Goal: Task Accomplishment & Management: Manage account settings

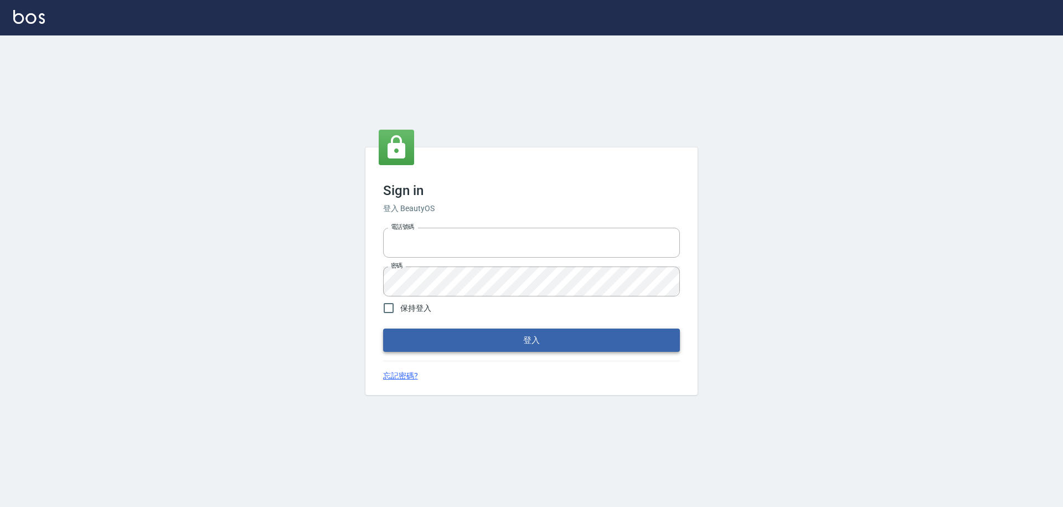
type input "25153595"
click at [481, 332] on button "登入" at bounding box center [531, 339] width 297 height 23
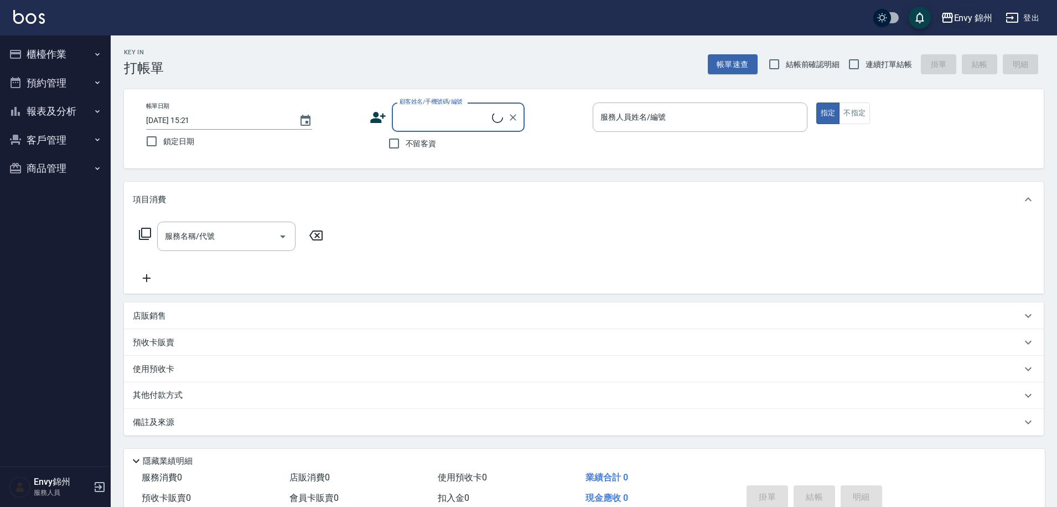
click at [971, 23] on div "Envy 錦州" at bounding box center [973, 18] width 39 height 14
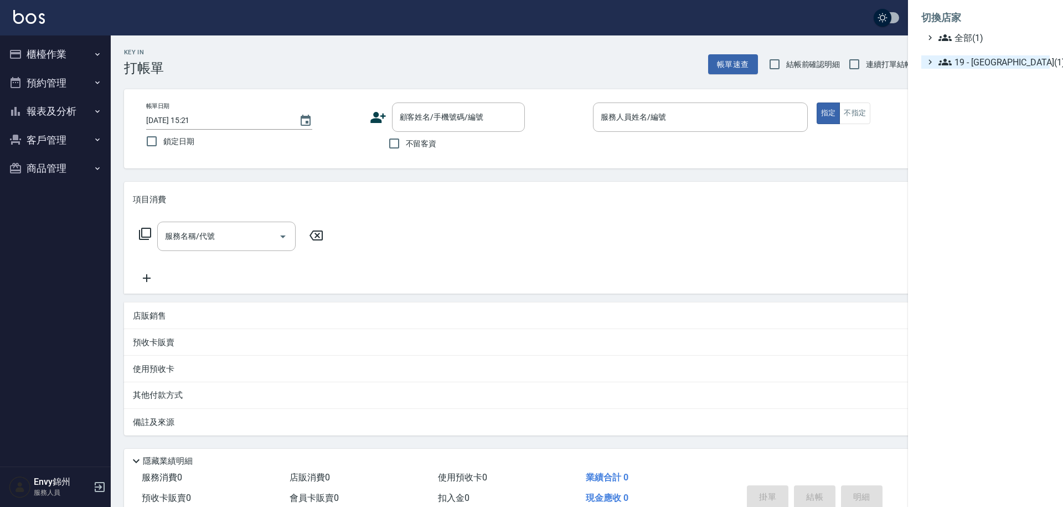
click at [987, 63] on span "19 - [GEOGRAPHIC_DATA](1)" at bounding box center [991, 61] width 107 height 13
click at [996, 80] on span "19.02 - ENVY(1)" at bounding box center [997, 75] width 96 height 13
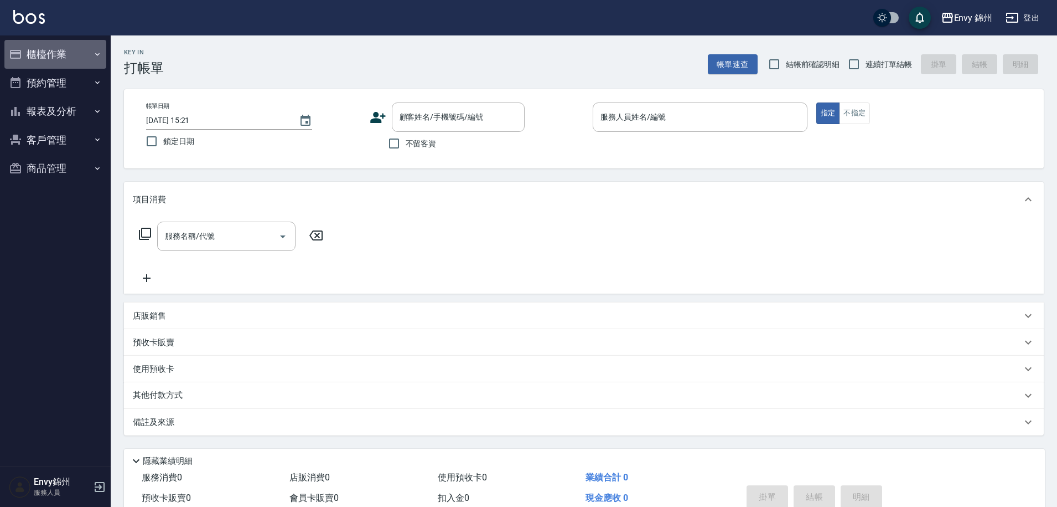
click at [73, 54] on button "櫃檯作業" at bounding box center [55, 54] width 102 height 29
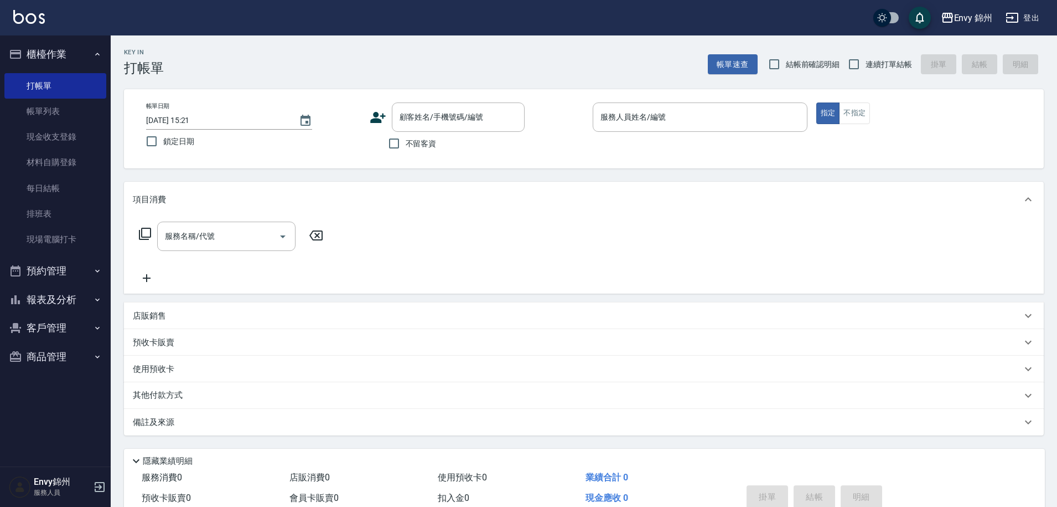
click at [1024, 19] on button "登出" at bounding box center [1023, 18] width 43 height 20
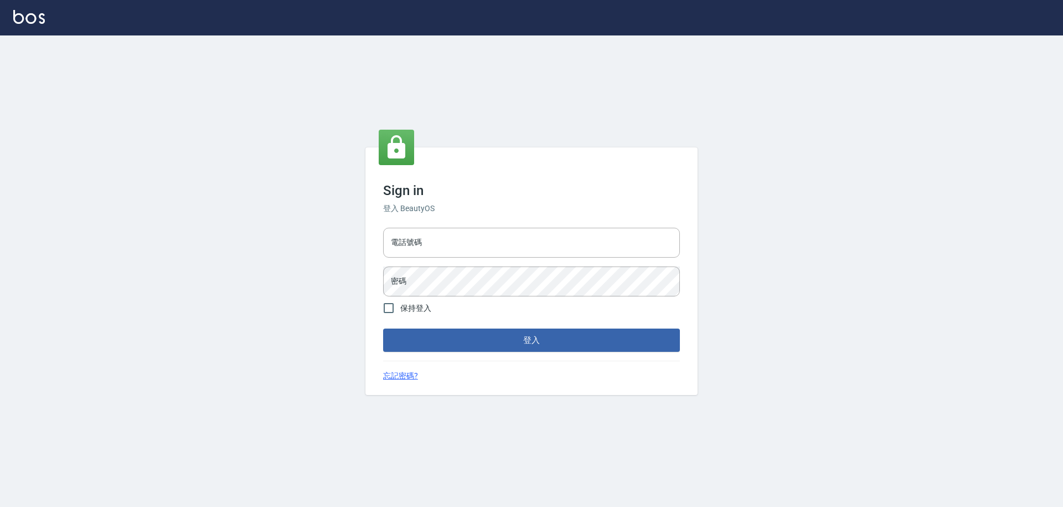
type input "25153595"
click at [485, 247] on input "25153595" at bounding box center [531, 243] width 297 height 30
type input "2"
type input "0"
type input "09308892120"
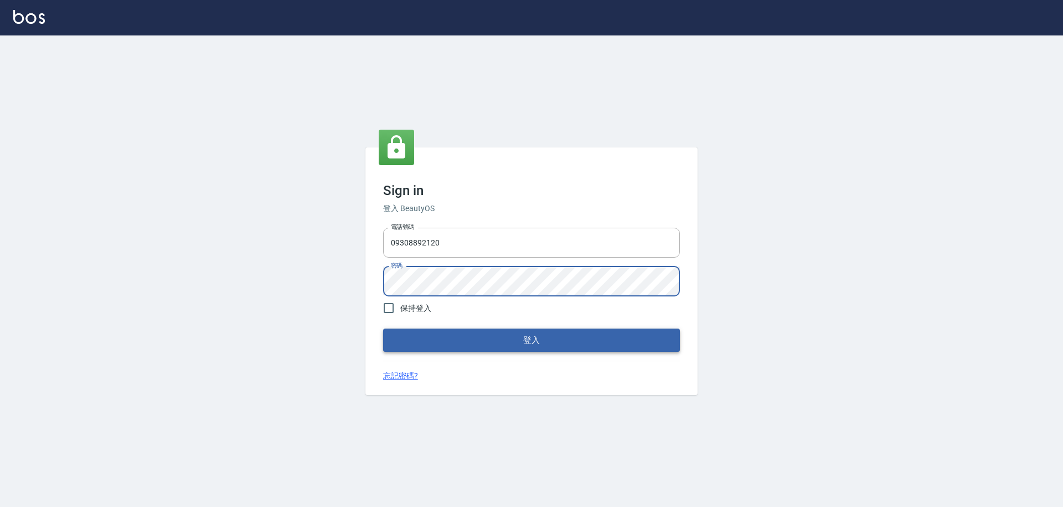
click at [566, 343] on button "登入" at bounding box center [531, 339] width 297 height 23
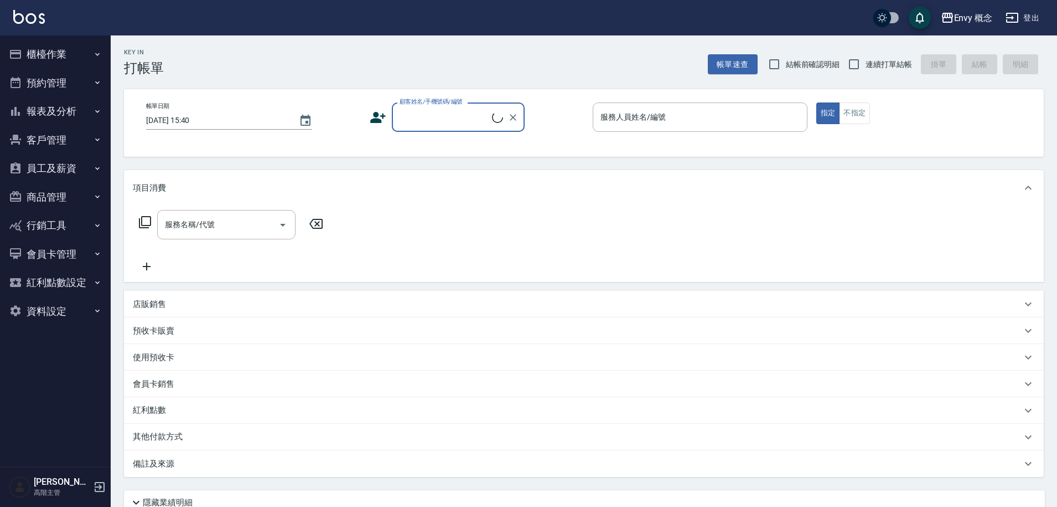
click at [81, 81] on button "預約管理" at bounding box center [55, 83] width 102 height 29
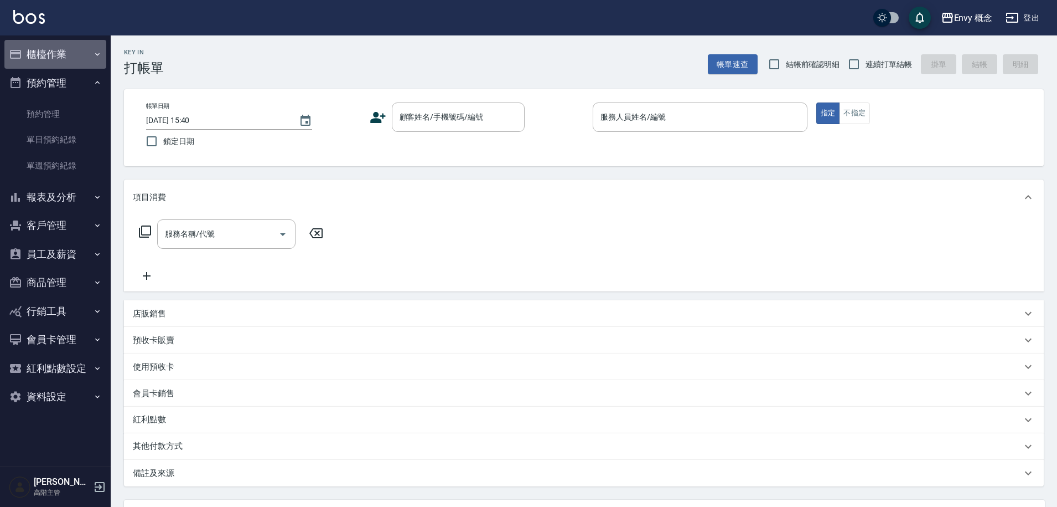
click at [59, 55] on button "櫃檯作業" at bounding box center [55, 54] width 102 height 29
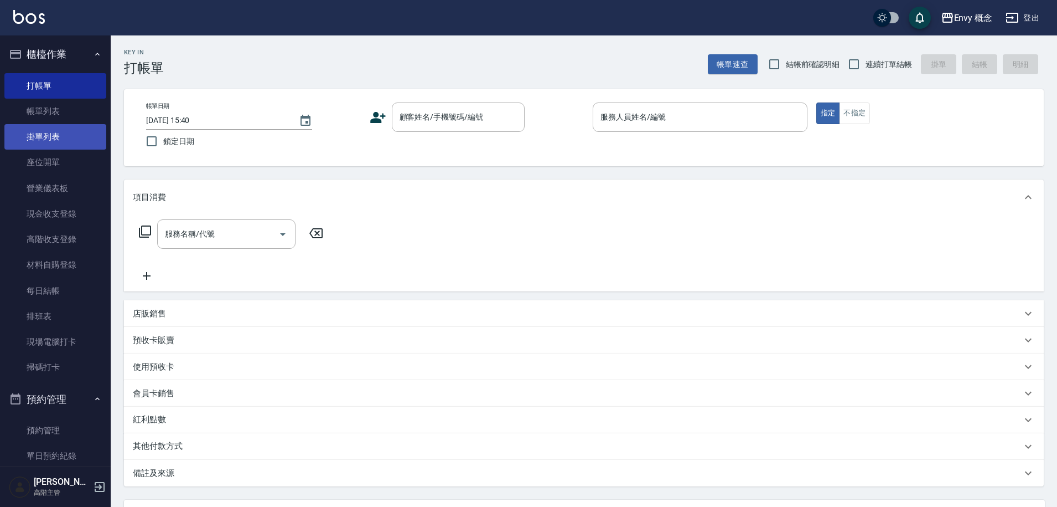
click at [72, 141] on link "掛單列表" at bounding box center [55, 136] width 102 height 25
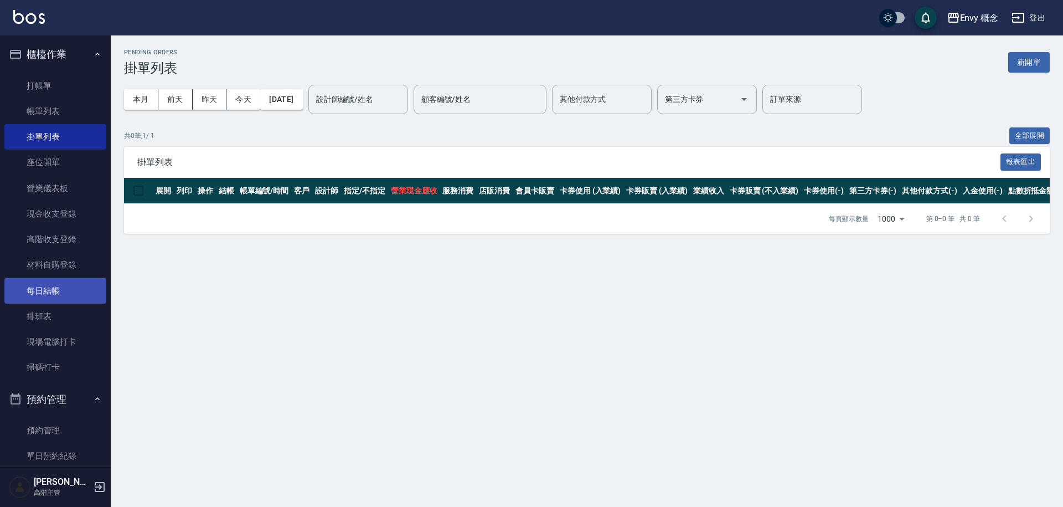
click at [72, 296] on link "每日結帳" at bounding box center [55, 290] width 102 height 25
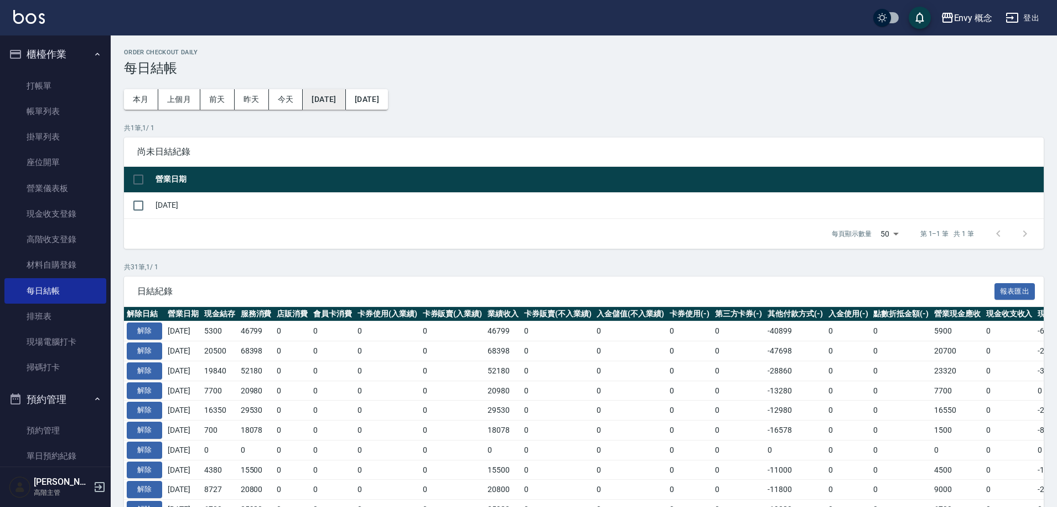
click at [328, 99] on button "2025/07/18" at bounding box center [324, 99] width 43 height 20
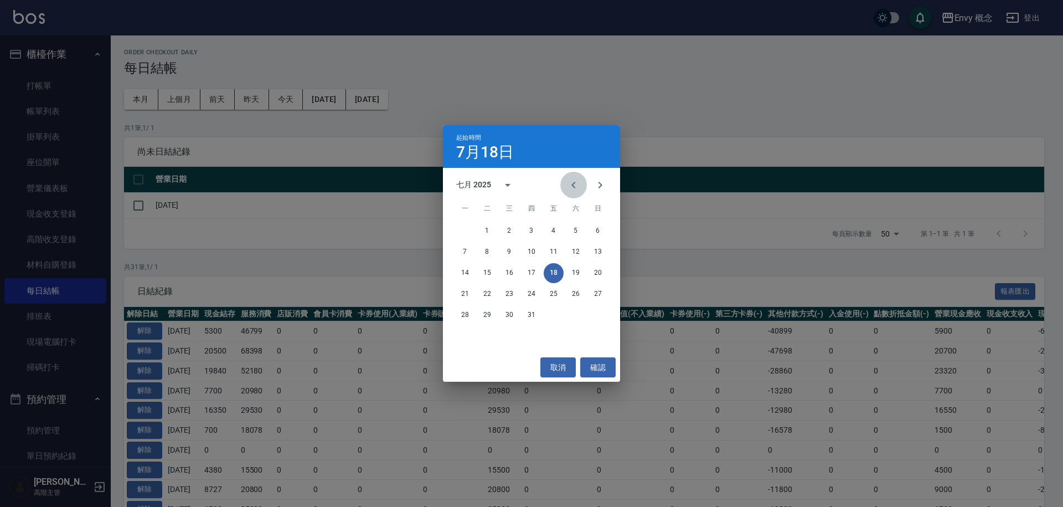
click at [571, 180] on icon "Previous month" at bounding box center [573, 184] width 13 height 13
click at [535, 232] on button "1" at bounding box center [532, 231] width 20 height 20
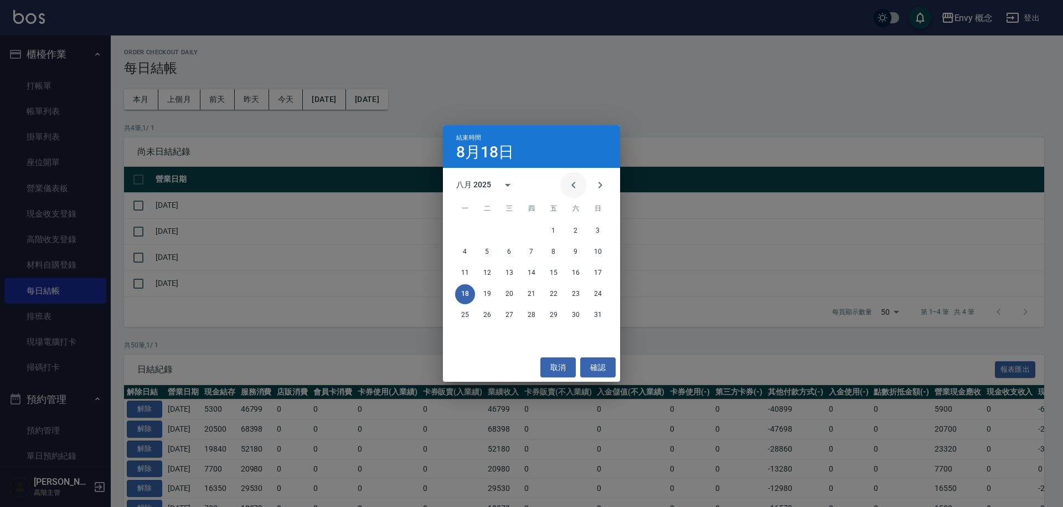
click at [570, 187] on icon "Previous month" at bounding box center [573, 184] width 13 height 13
click at [603, 367] on button "確認" at bounding box center [597, 367] width 35 height 20
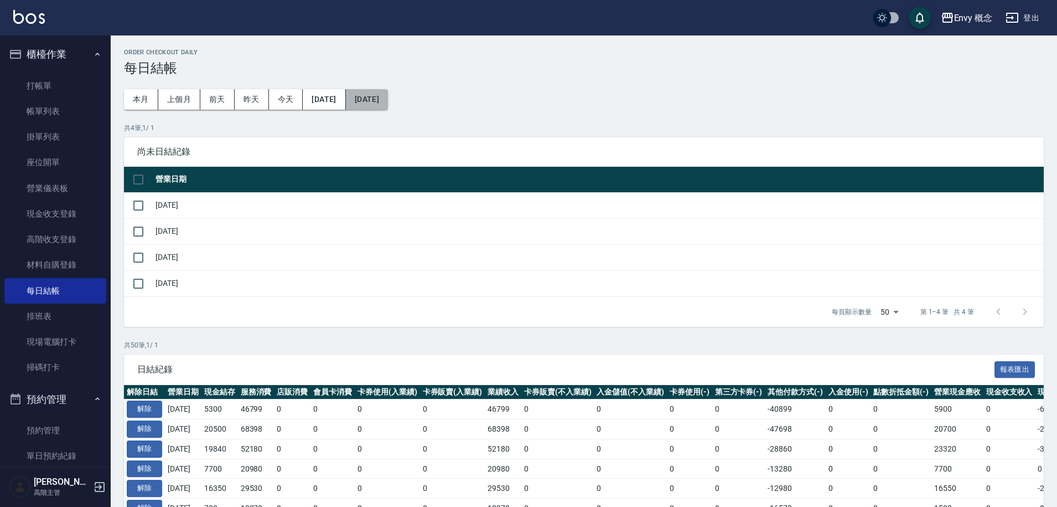
click at [388, 104] on button "2025/08/18" at bounding box center [367, 99] width 42 height 20
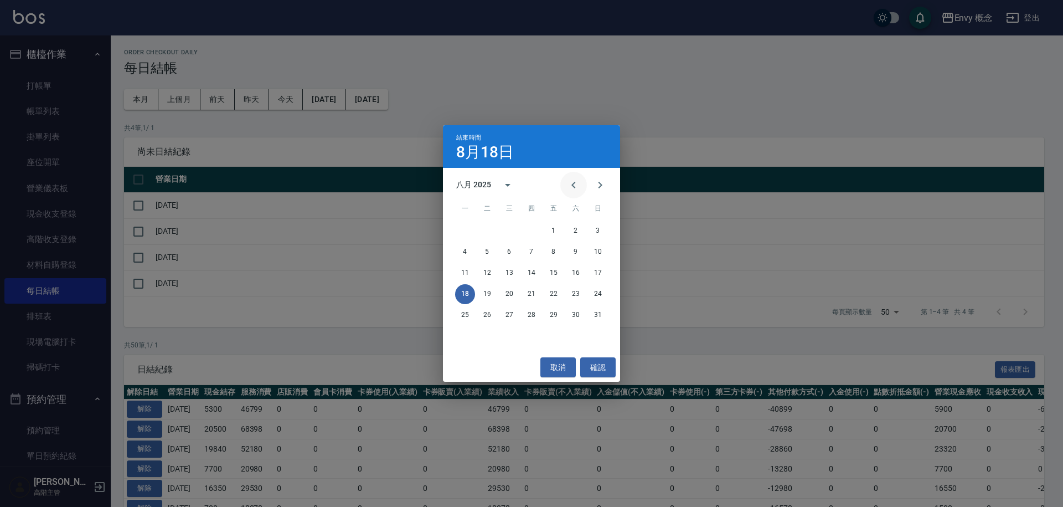
click at [570, 185] on icon "Previous month" at bounding box center [573, 184] width 13 height 13
click at [608, 370] on button "確認" at bounding box center [597, 367] width 35 height 20
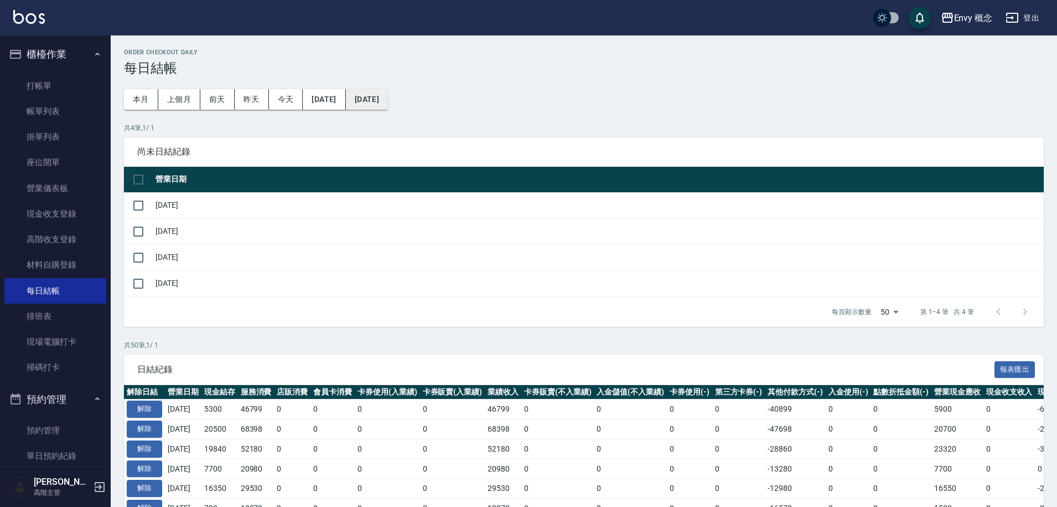
click at [388, 101] on button "2025/08/18" at bounding box center [367, 99] width 42 height 20
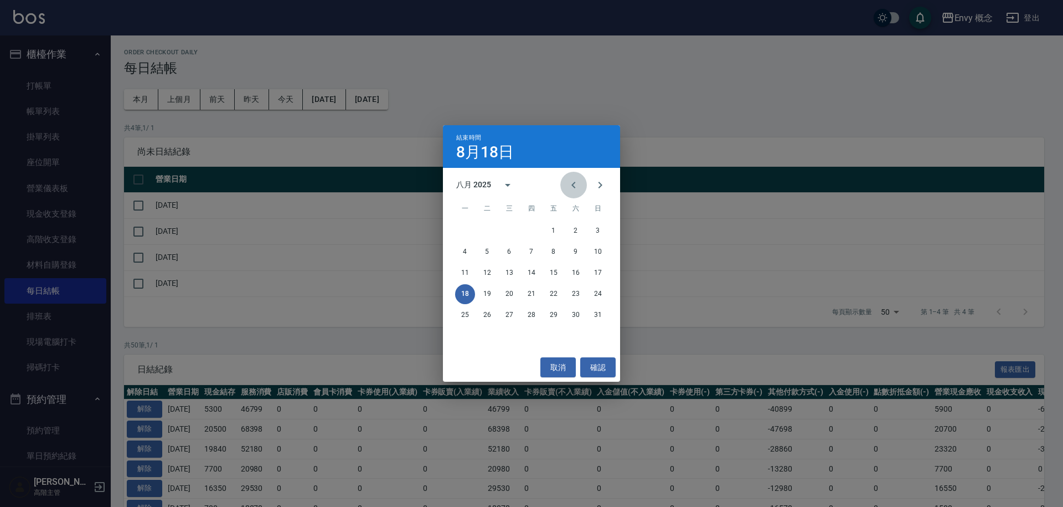
click at [576, 180] on icon "Previous month" at bounding box center [573, 184] width 13 height 13
click at [577, 180] on icon "Previous month" at bounding box center [573, 184] width 13 height 13
click at [578, 315] on button "31" at bounding box center [576, 315] width 20 height 20
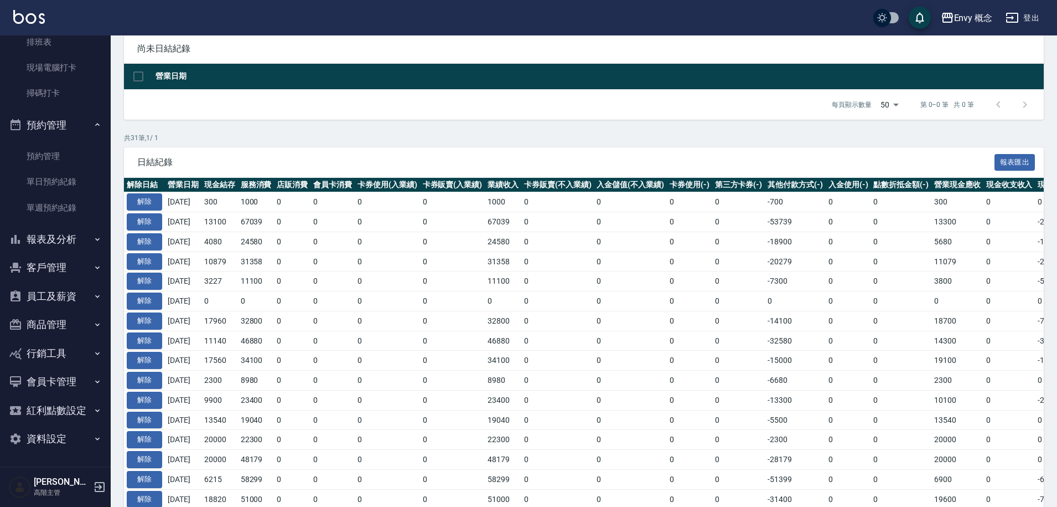
scroll to position [316, 0]
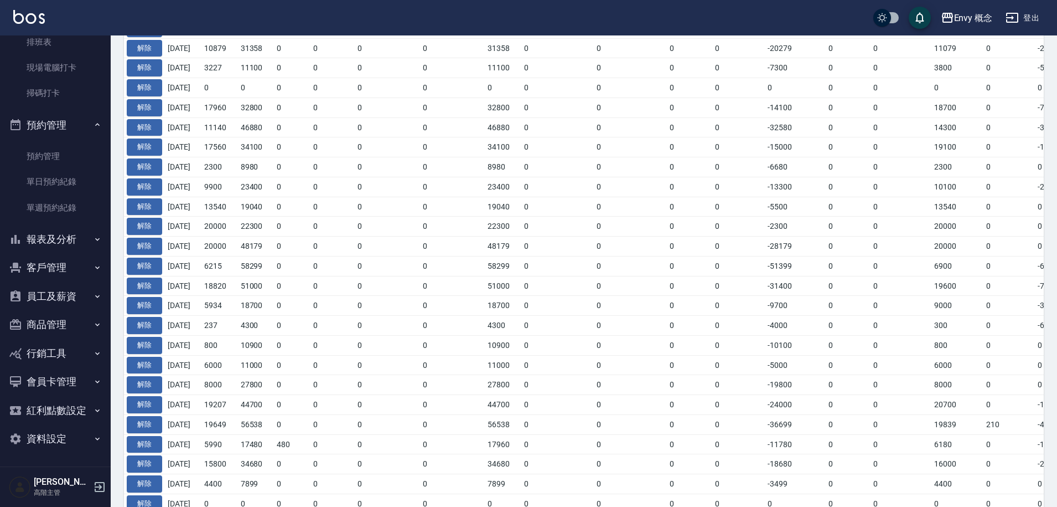
click at [70, 243] on button "報表及分析" at bounding box center [55, 239] width 102 height 29
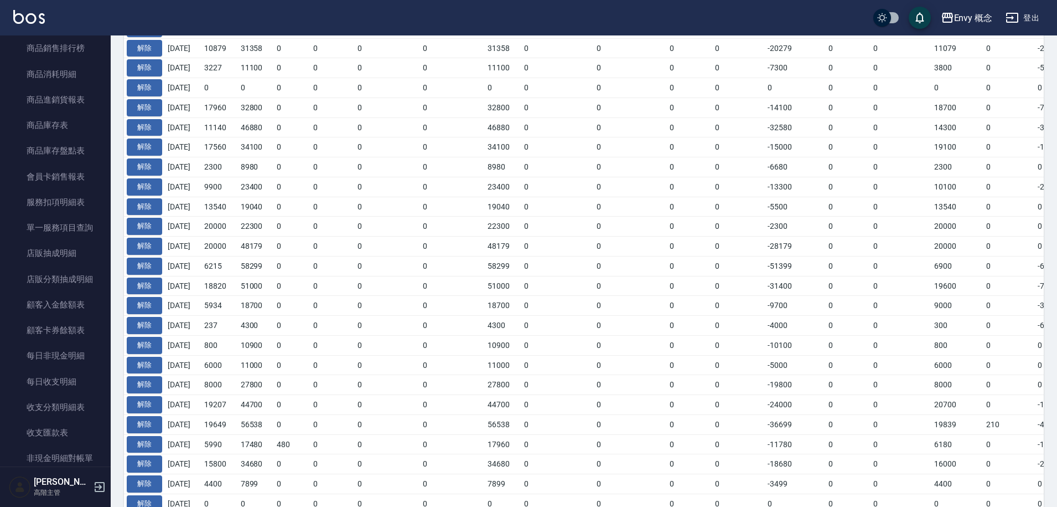
scroll to position [1384, 0]
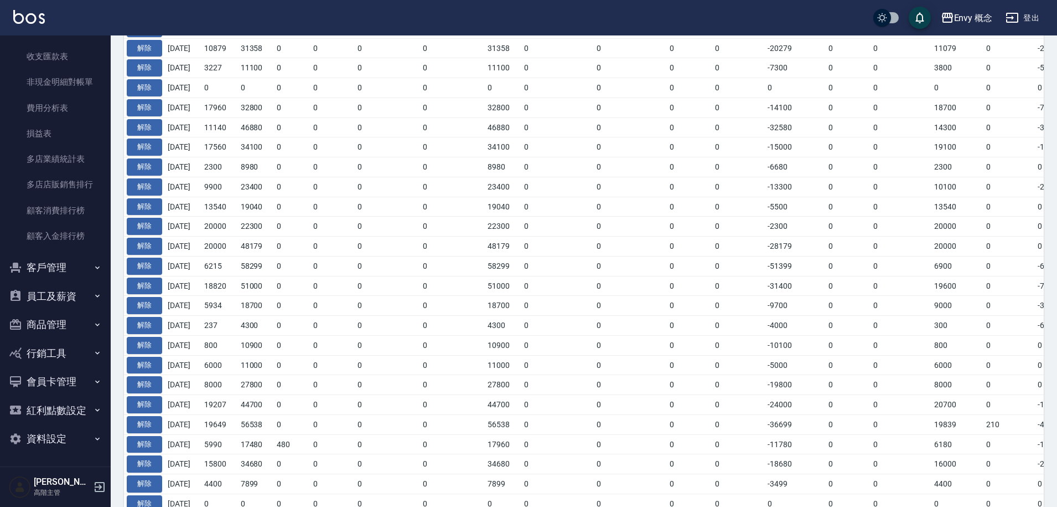
click at [75, 265] on button "客戶管理" at bounding box center [55, 267] width 102 height 29
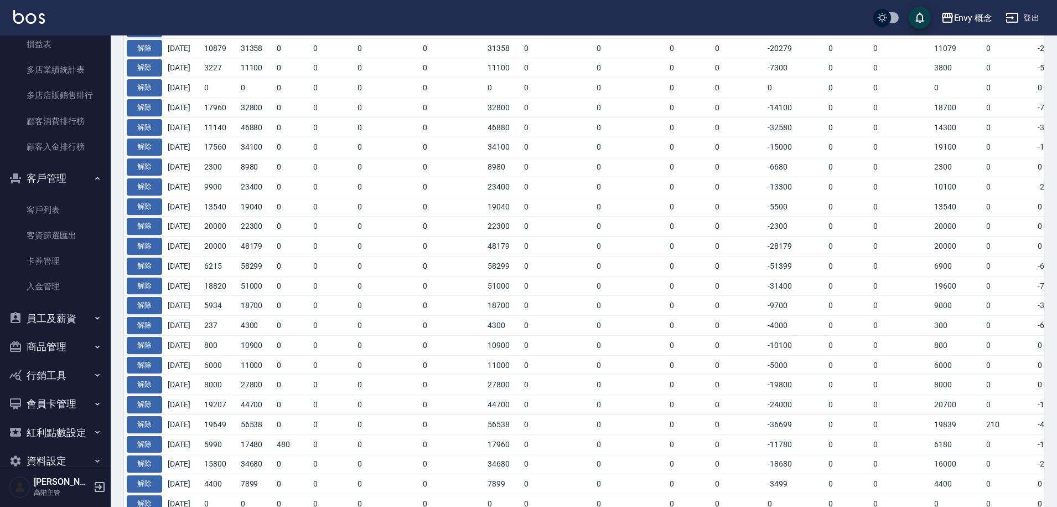
scroll to position [1495, 0]
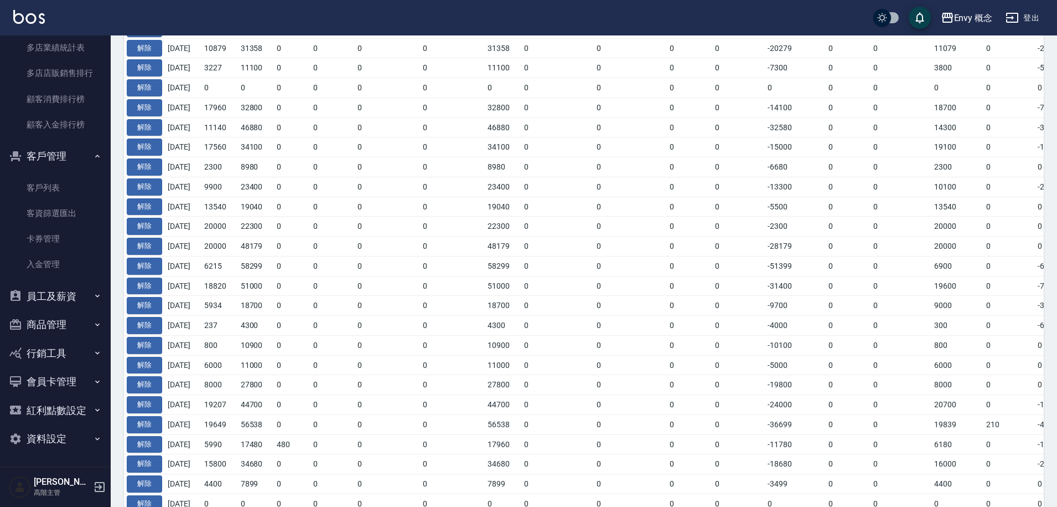
click at [79, 304] on button "員工及薪資" at bounding box center [55, 296] width 102 height 29
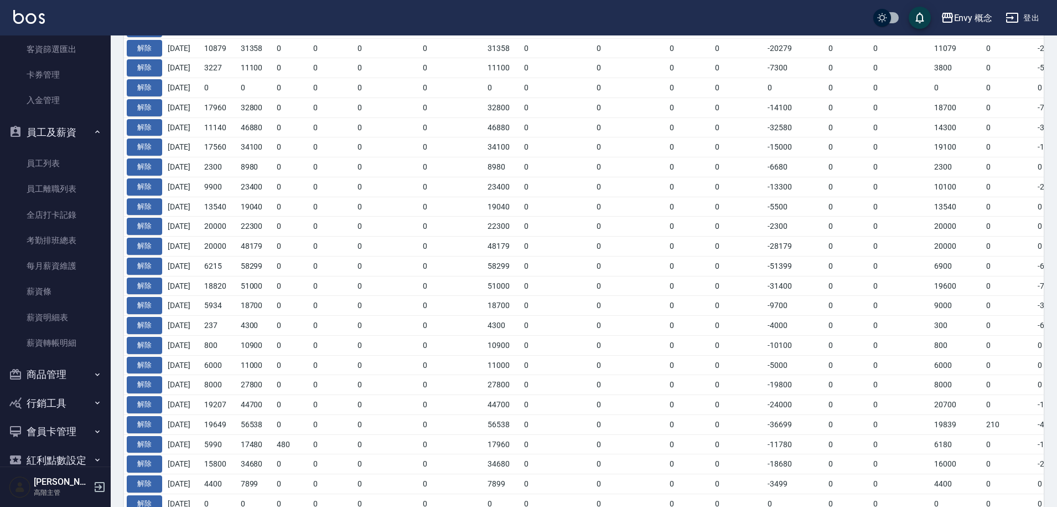
scroll to position [1709, 0]
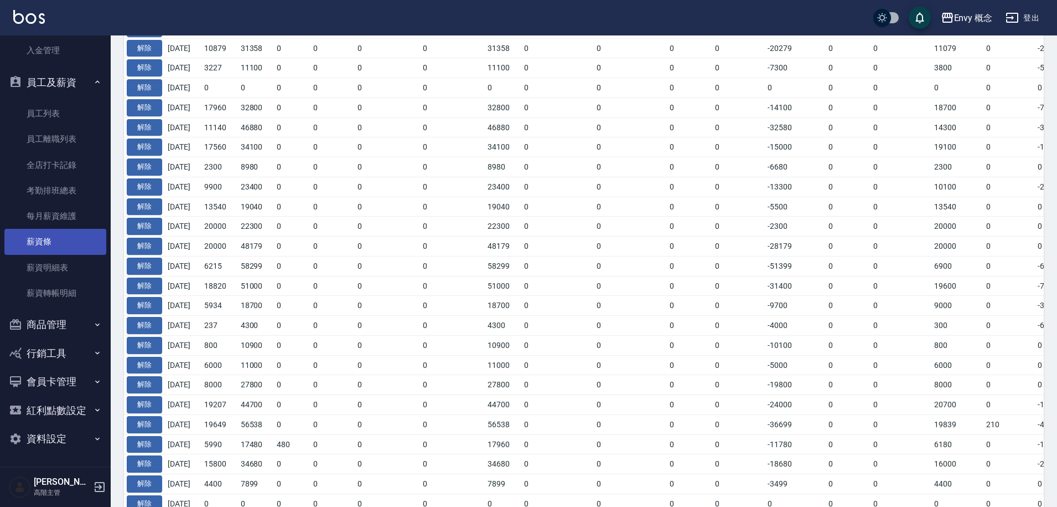
click at [63, 240] on link "薪資條" at bounding box center [55, 241] width 102 height 25
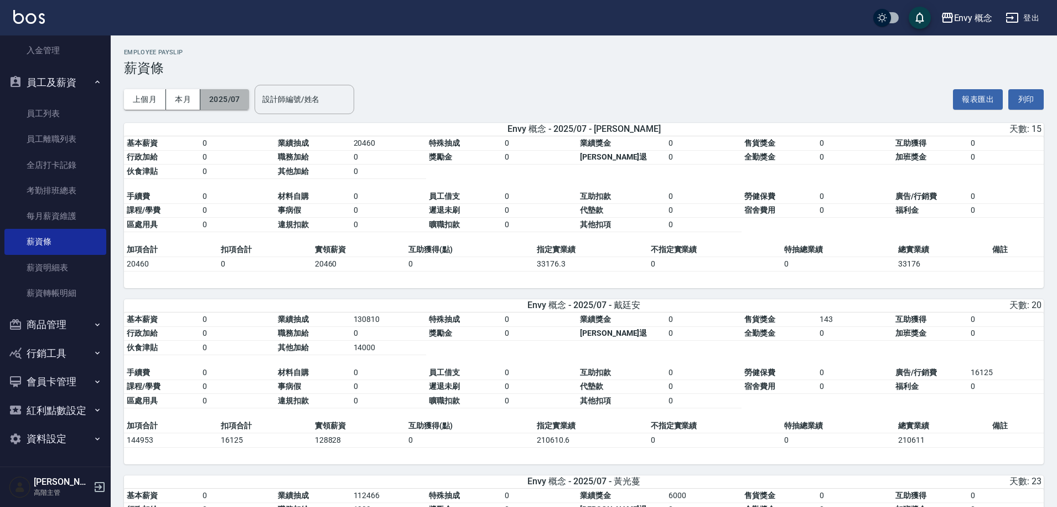
click at [224, 101] on button "2025/07" at bounding box center [224, 99] width 49 height 20
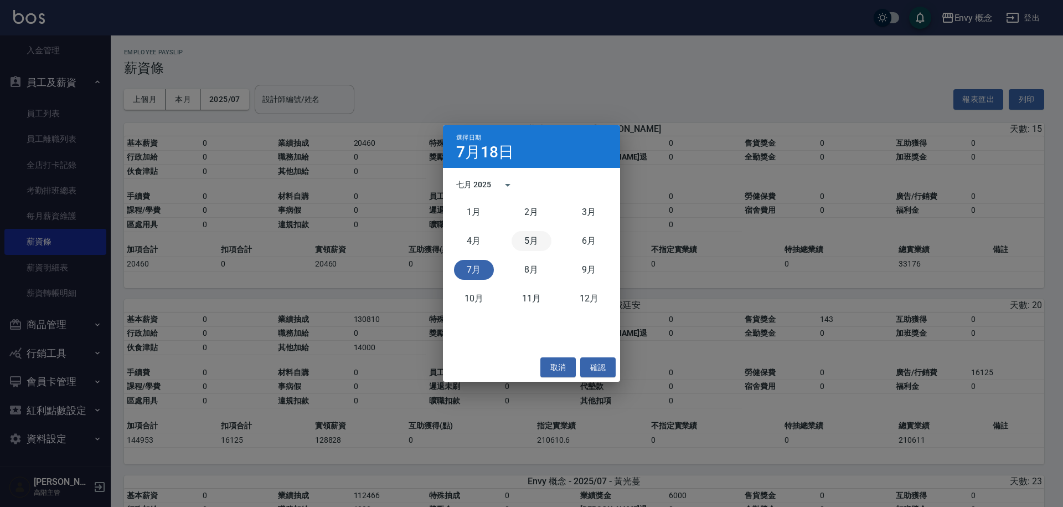
click at [536, 238] on button "5月" at bounding box center [532, 241] width 40 height 20
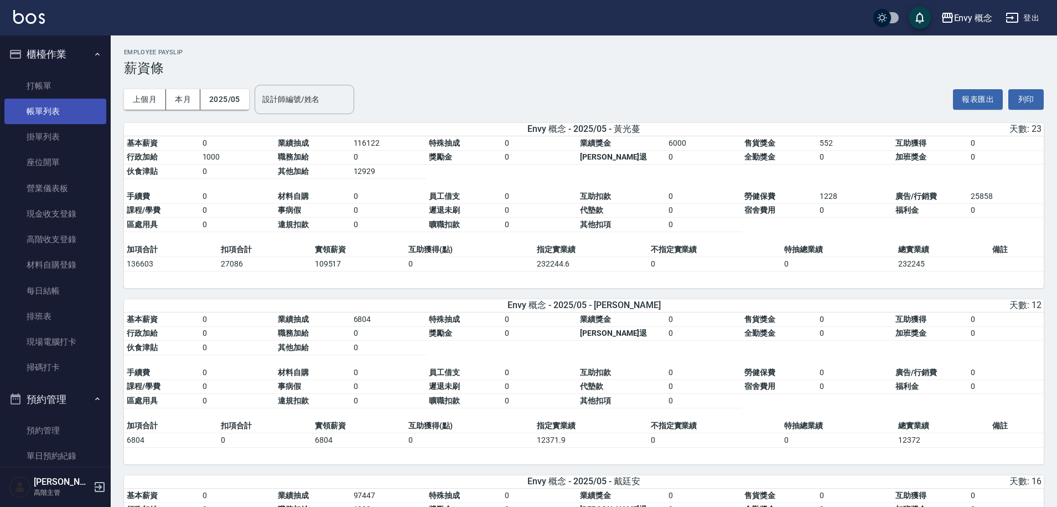
click at [69, 117] on link "帳單列表" at bounding box center [55, 111] width 102 height 25
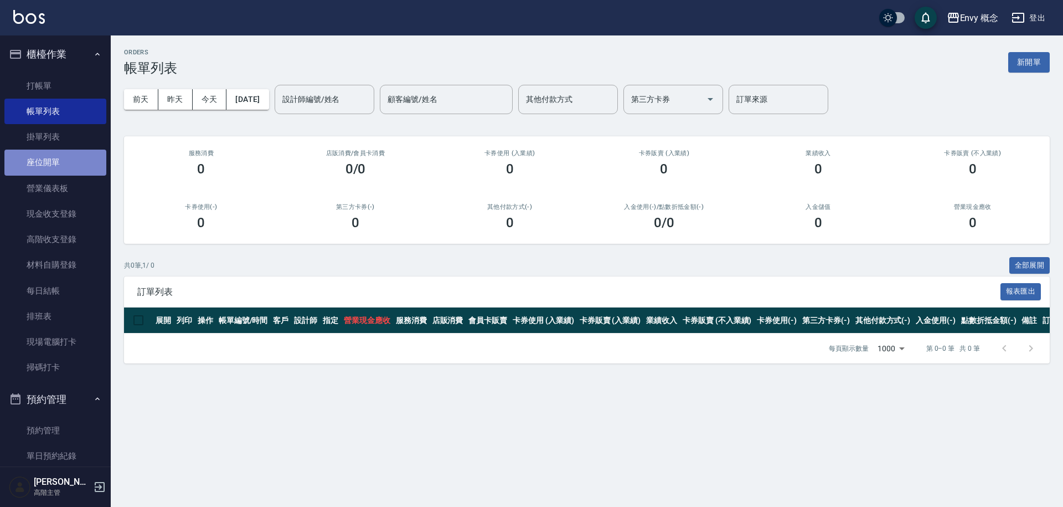
click at [81, 158] on link "座位開單" at bounding box center [55, 161] width 102 height 25
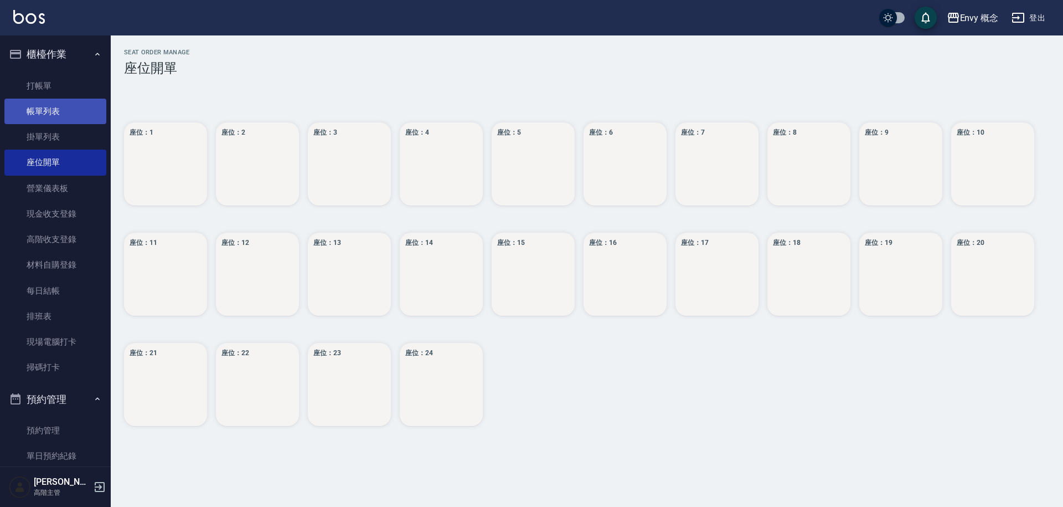
click at [72, 138] on link "掛單列表" at bounding box center [55, 136] width 102 height 25
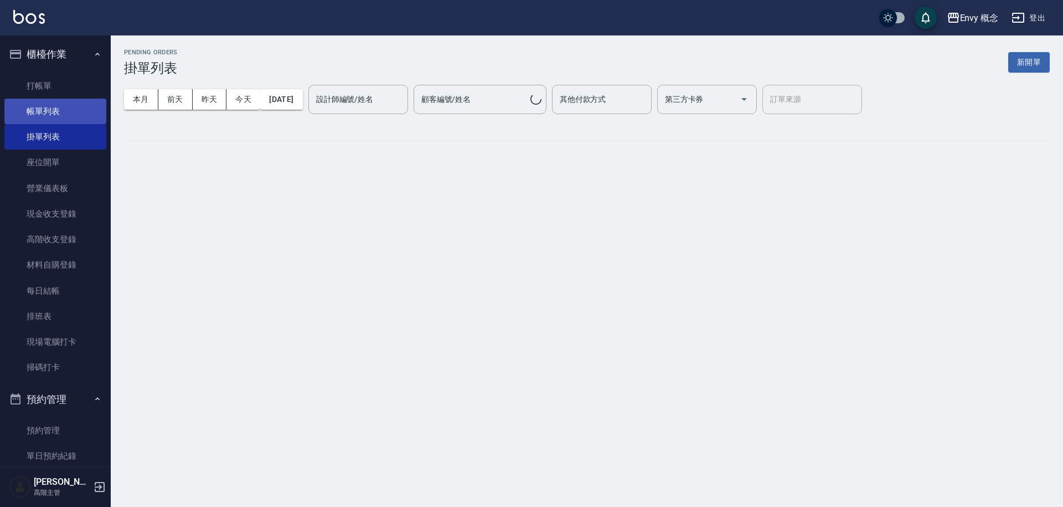
click at [73, 117] on link "帳單列表" at bounding box center [55, 111] width 102 height 25
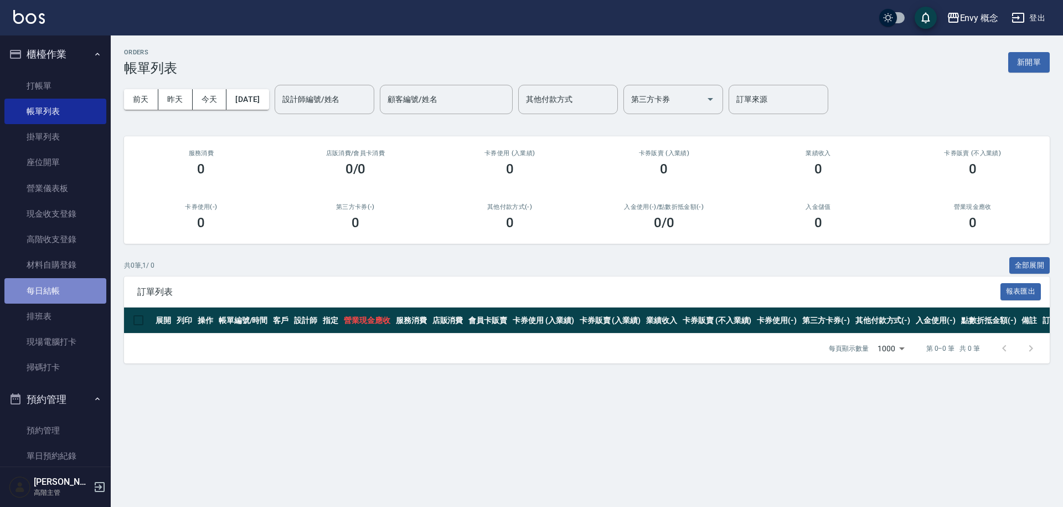
click at [72, 293] on link "每日結帳" at bounding box center [55, 290] width 102 height 25
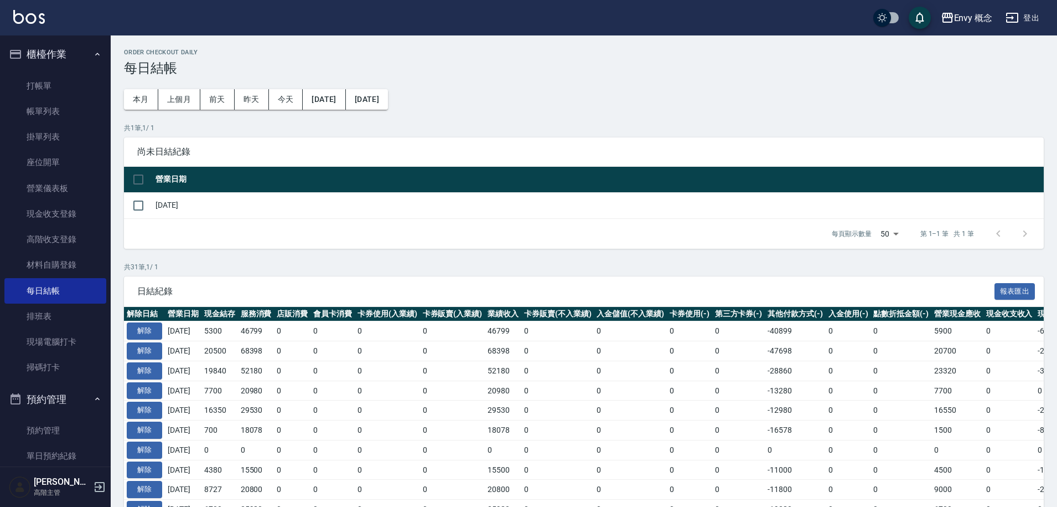
drag, startPoint x: 532, startPoint y: 213, endPoint x: 524, endPoint y: 203, distance: 13.0
click at [531, 211] on td "2025/08/18" at bounding box center [598, 205] width 891 height 26
click at [1018, 21] on icon "button" at bounding box center [1012, 18] width 12 height 10
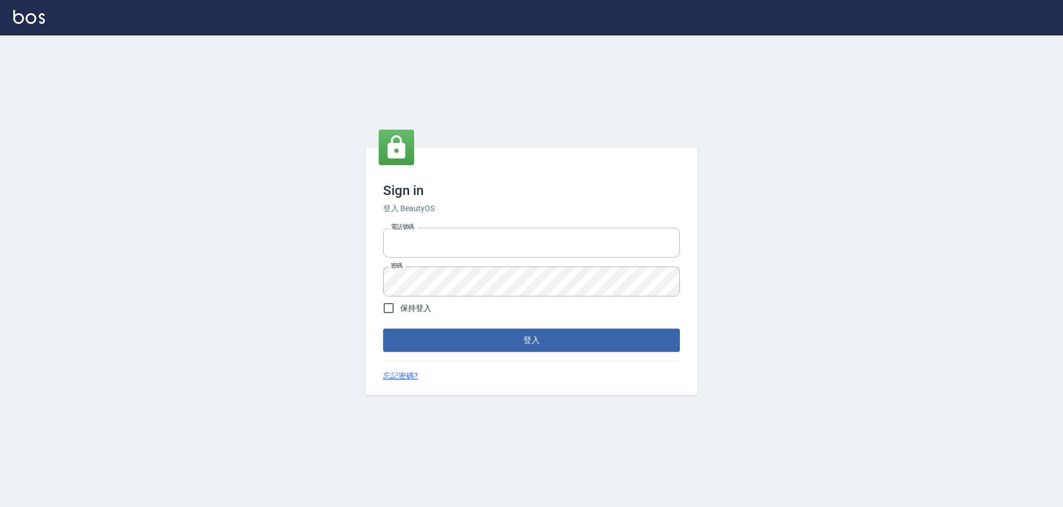
type input "25153595"
click at [530, 345] on button "登入" at bounding box center [531, 339] width 297 height 23
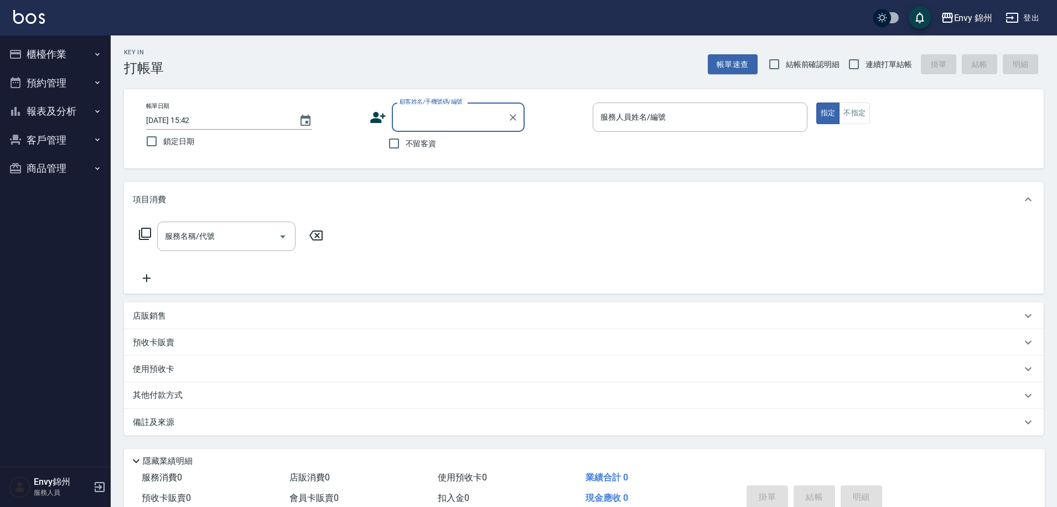
click at [979, 19] on div "Envy 錦州" at bounding box center [973, 18] width 39 height 14
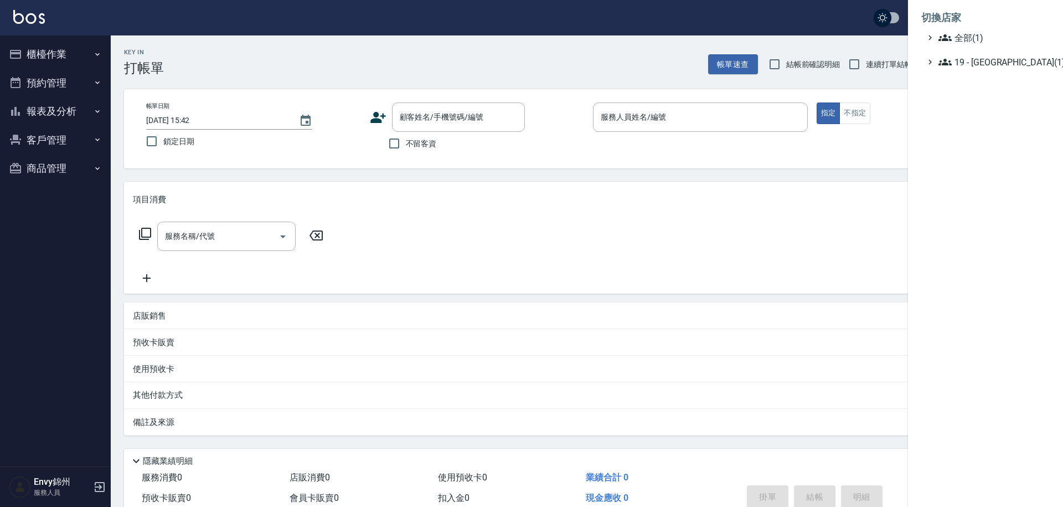
click at [878, 34] on div at bounding box center [531, 253] width 1063 height 507
